Goal: Find specific page/section: Find specific page/section

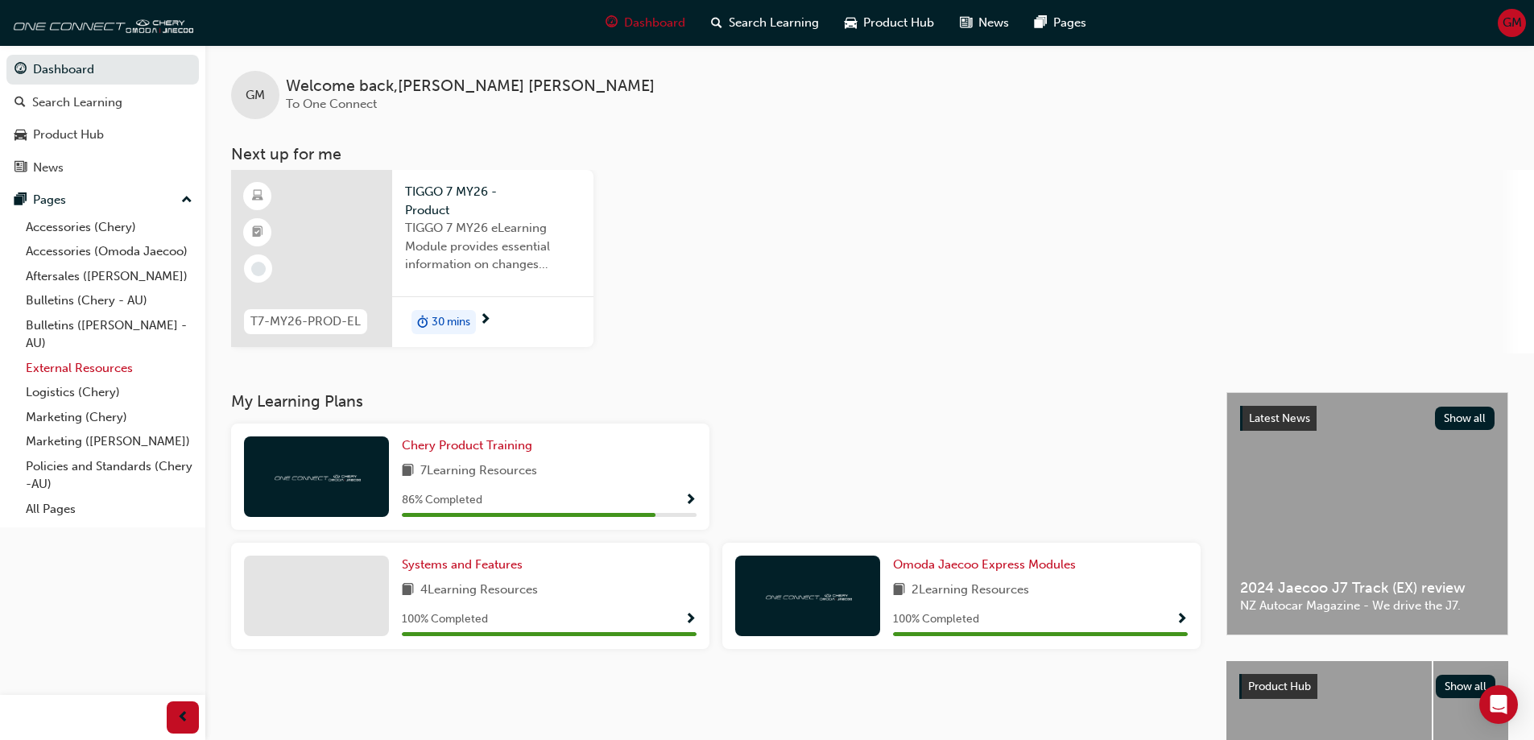
click at [52, 364] on link "External Resources" at bounding box center [109, 368] width 180 height 25
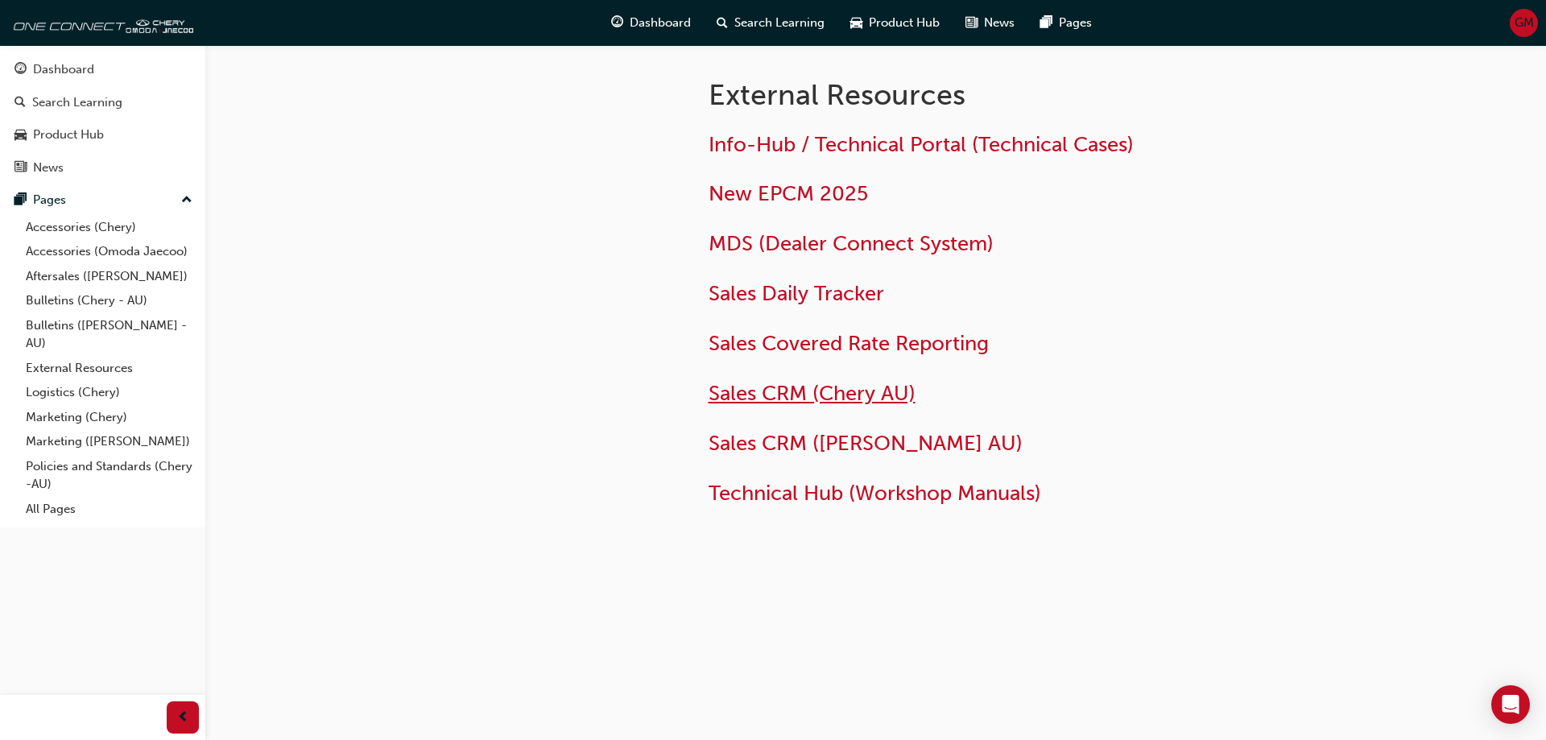
click at [754, 395] on span "Sales CRM (Chery AU)" at bounding box center [811, 393] width 207 height 25
click at [762, 436] on span "Sales CRM ([PERSON_NAME] AU)" at bounding box center [865, 443] width 314 height 25
